Goal: Entertainment & Leisure: Consume media (video, audio)

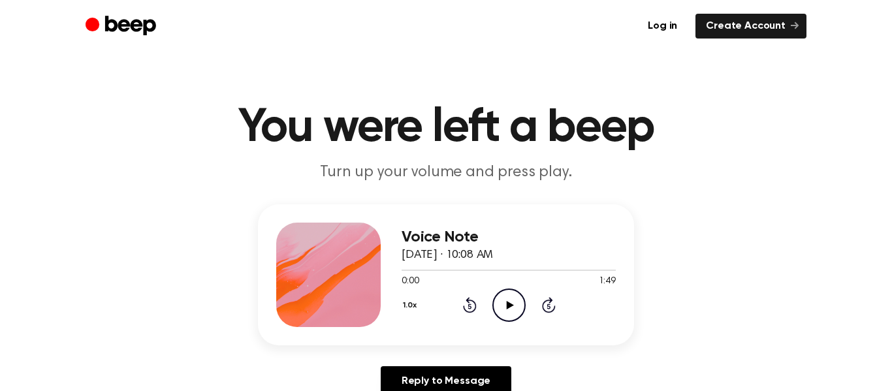
click at [503, 302] on icon "Play Audio" at bounding box center [508, 305] width 33 height 33
click at [513, 306] on icon "Play Audio" at bounding box center [508, 305] width 33 height 33
click at [507, 302] on icon at bounding box center [509, 305] width 6 height 8
click at [442, 270] on div at bounding box center [509, 270] width 214 height 10
click at [513, 305] on icon "Play Audio" at bounding box center [508, 305] width 33 height 33
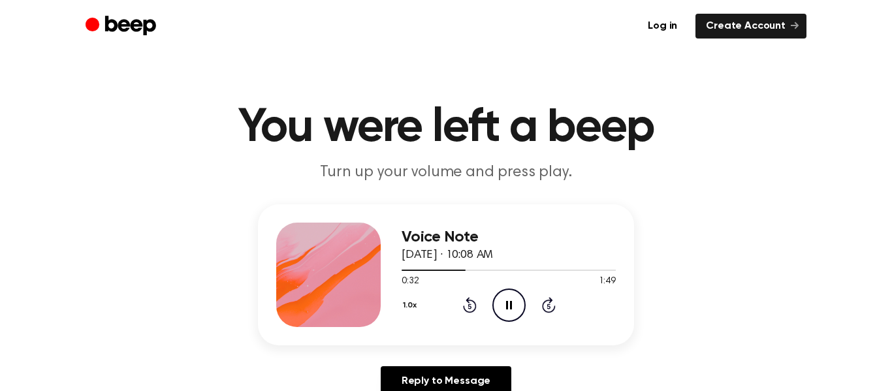
click at [513, 305] on icon "Pause Audio" at bounding box center [508, 305] width 33 height 33
click at [505, 311] on icon "Play Audio" at bounding box center [508, 305] width 33 height 33
click at [505, 311] on icon "Pause Audio" at bounding box center [508, 305] width 33 height 33
click at [513, 309] on icon "Play Audio" at bounding box center [508, 305] width 33 height 33
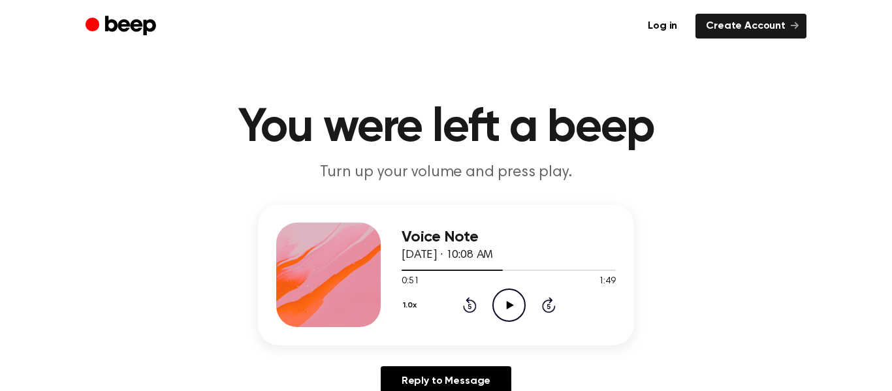
click at [510, 308] on icon "Play Audio" at bounding box center [508, 305] width 33 height 33
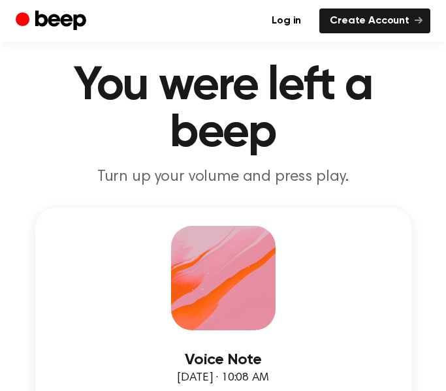
scroll to position [12, 0]
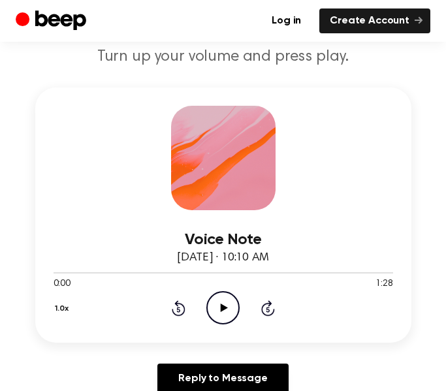
scroll to position [144, 0]
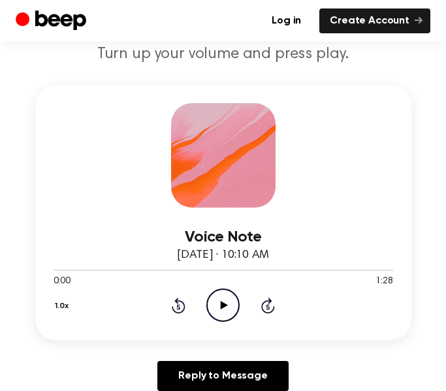
click at [232, 306] on icon "Play Audio" at bounding box center [222, 305] width 33 height 33
click at [184, 302] on icon at bounding box center [179, 306] width 14 height 16
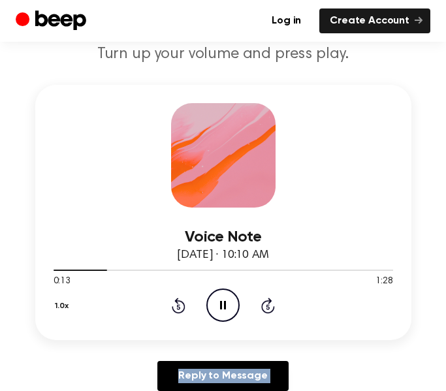
click at [184, 302] on icon at bounding box center [179, 306] width 14 height 16
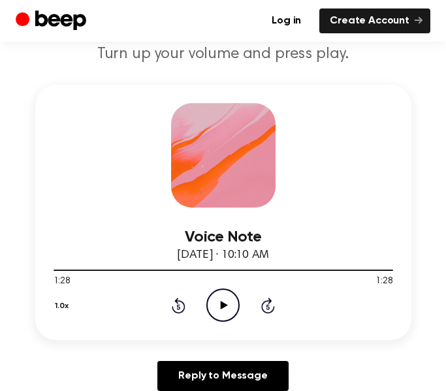
click at [182, 306] on icon "Rewind 5 seconds" at bounding box center [178, 305] width 14 height 17
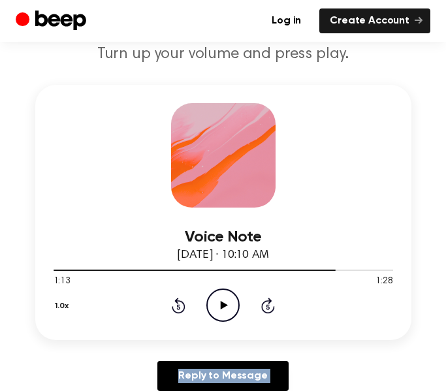
click at [182, 306] on icon "Rewind 5 seconds" at bounding box center [178, 305] width 14 height 17
click at [215, 304] on icon "Play Audio" at bounding box center [222, 305] width 33 height 33
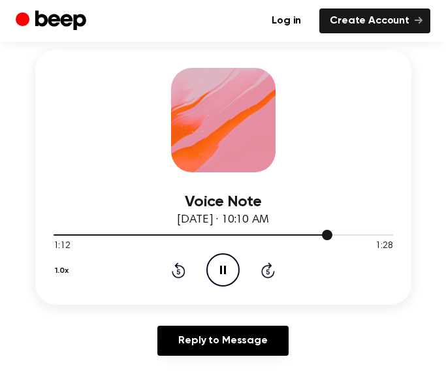
scroll to position [178, 0]
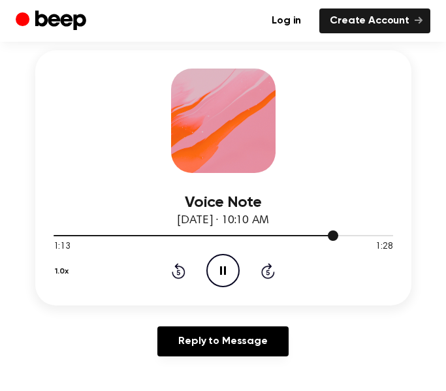
drag, startPoint x: 332, startPoint y: 236, endPoint x: 269, endPoint y: 233, distance: 62.8
click at [269, 233] on div at bounding box center [224, 235] width 340 height 10
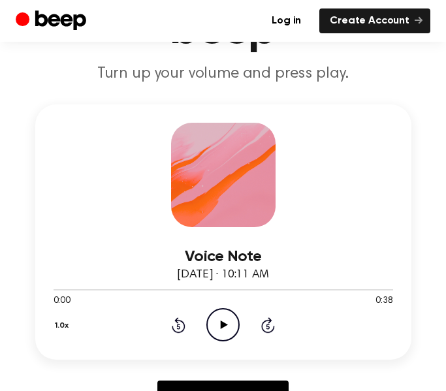
scroll to position [125, 0]
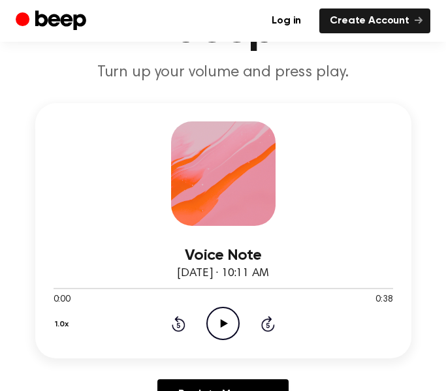
click at [228, 317] on icon "Play Audio" at bounding box center [222, 323] width 33 height 33
